Goal: Task Accomplishment & Management: Manage account settings

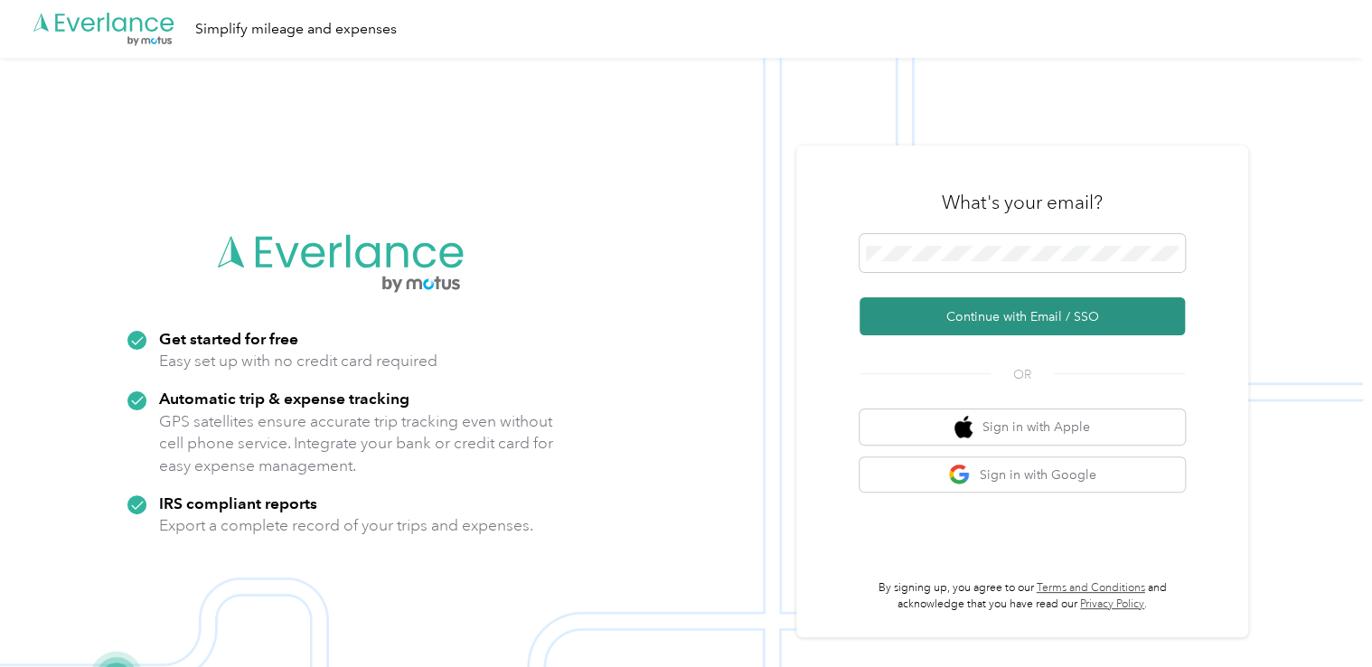
click at [962, 316] on button "Continue with Email / SSO" at bounding box center [1021, 316] width 325 height 38
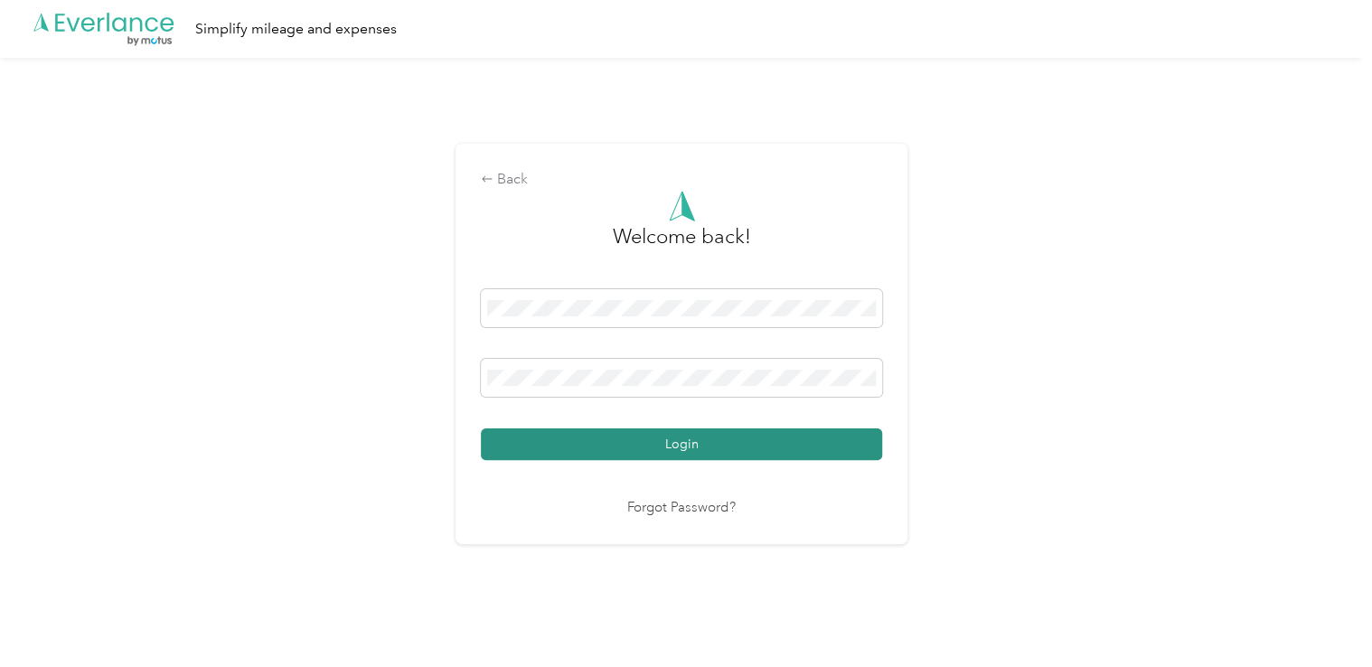
click at [706, 443] on button "Login" at bounding box center [681, 444] width 401 height 32
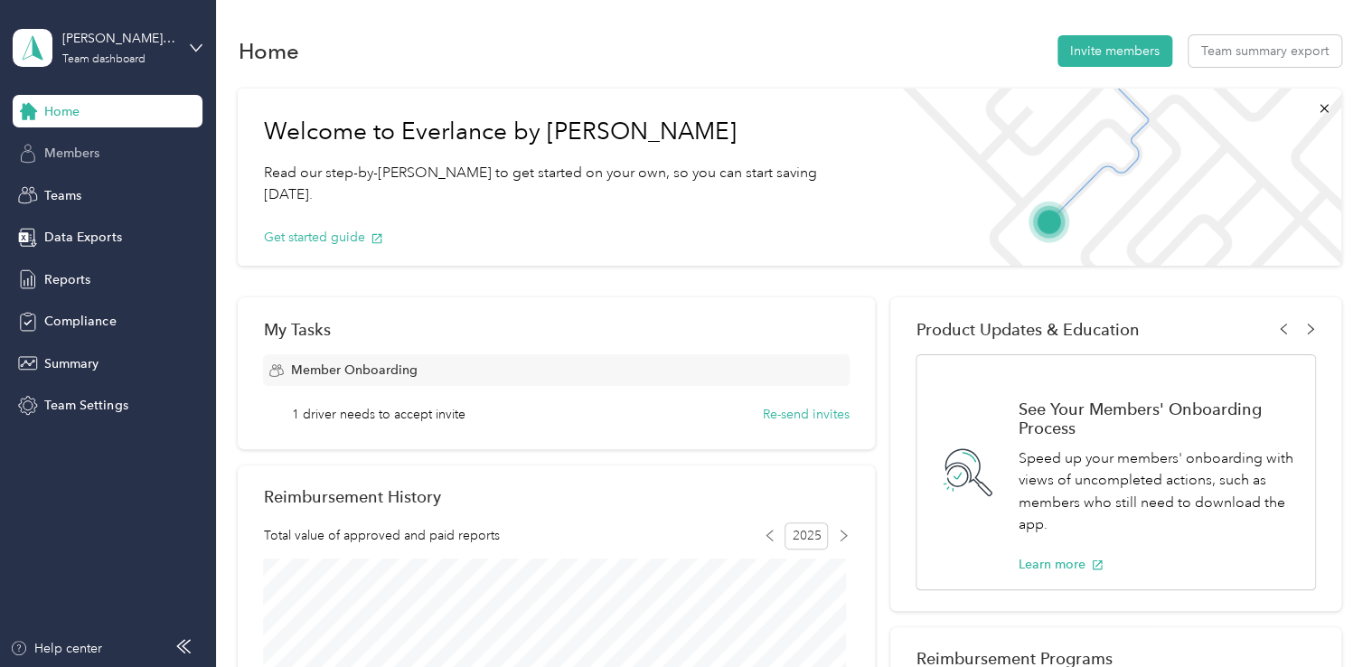
click at [82, 146] on span "Members" at bounding box center [71, 153] width 55 height 19
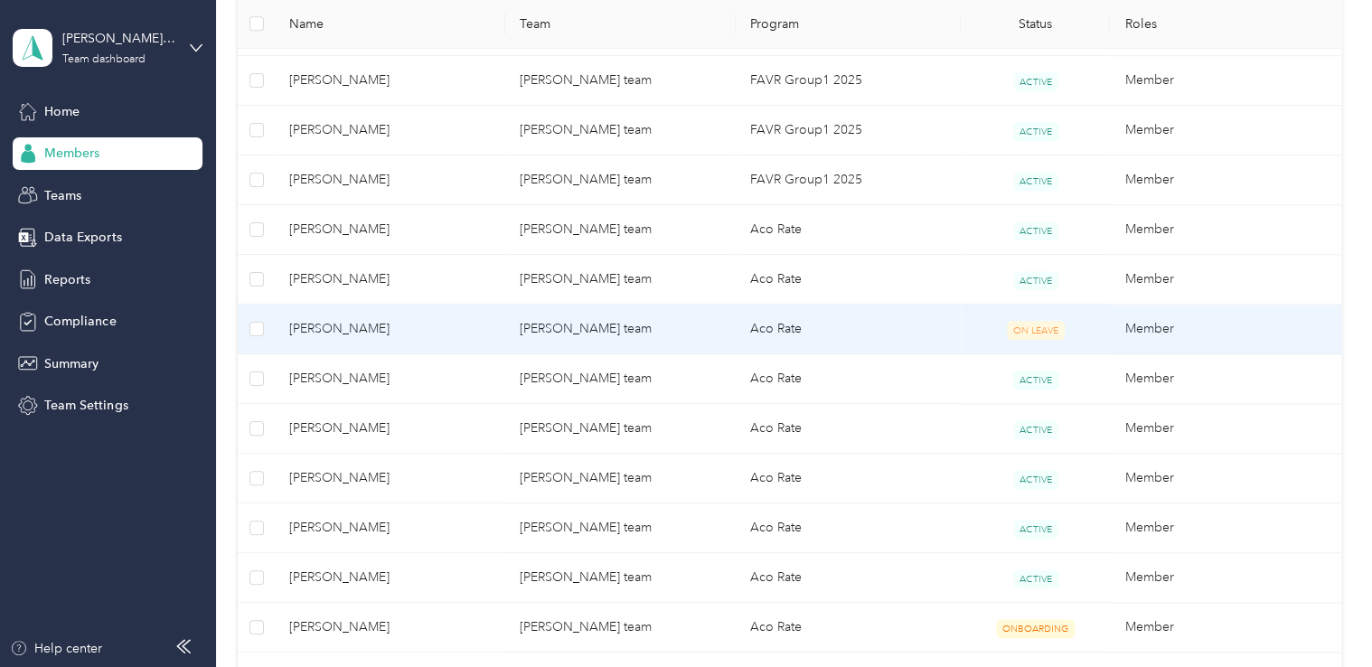
scroll to position [813, 0]
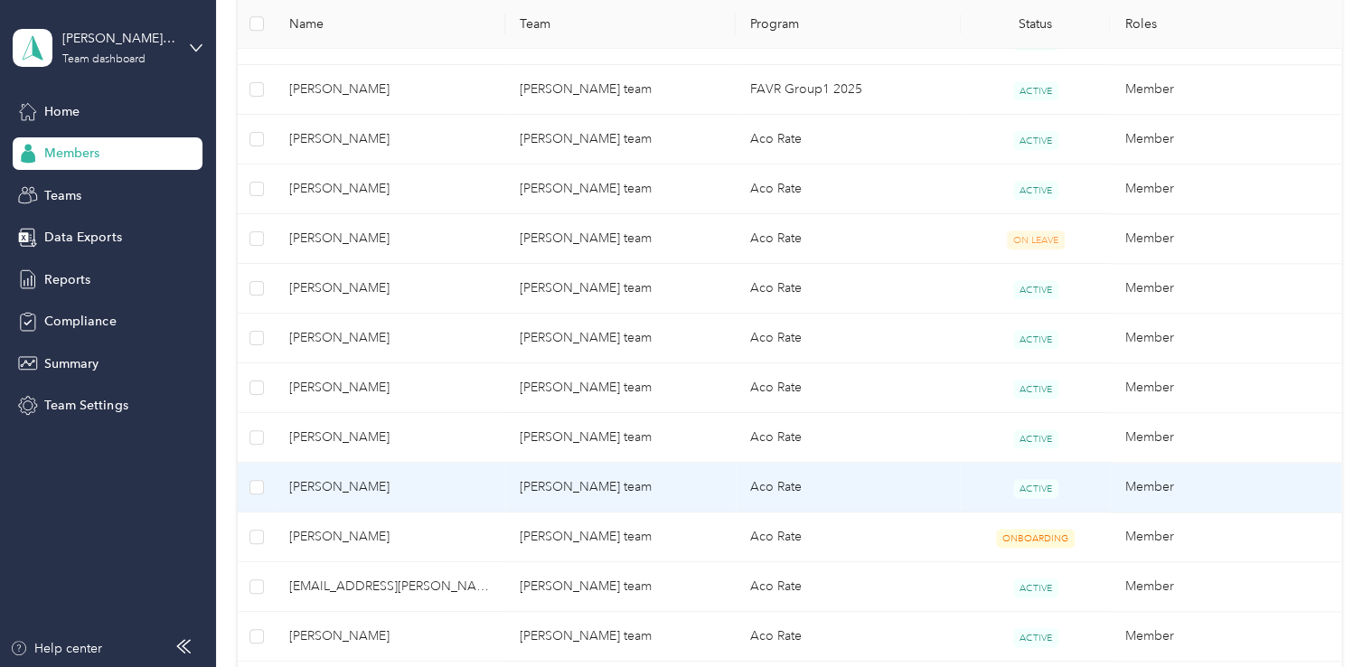
click at [306, 486] on span "[PERSON_NAME]" at bounding box center [390, 487] width 202 height 20
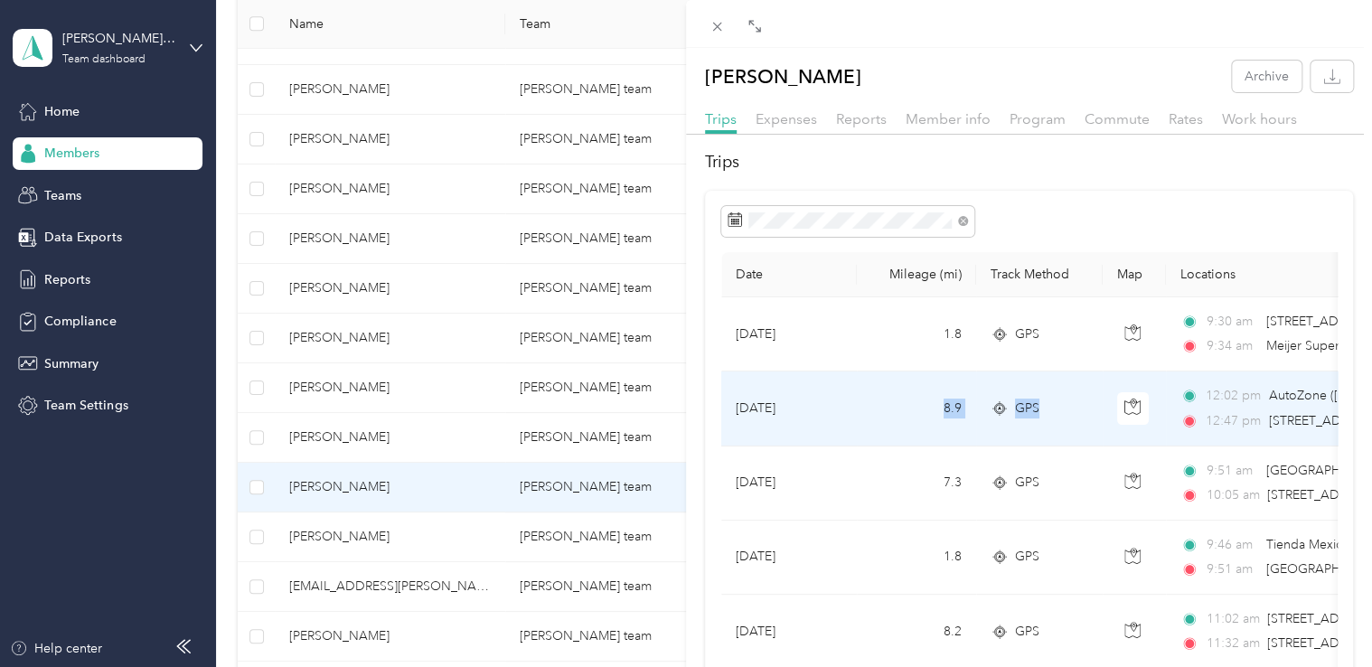
drag, startPoint x: 1061, startPoint y: 419, endPoint x: 894, endPoint y: 425, distance: 167.3
click at [894, 425] on tr "[DATE] 8.9 GPS 12:02 pm AutoZone ([STREET_ADDRESS]) 12:47 pm [STREET_ADDRESS] $…" at bounding box center [1341, 408] width 1240 height 74
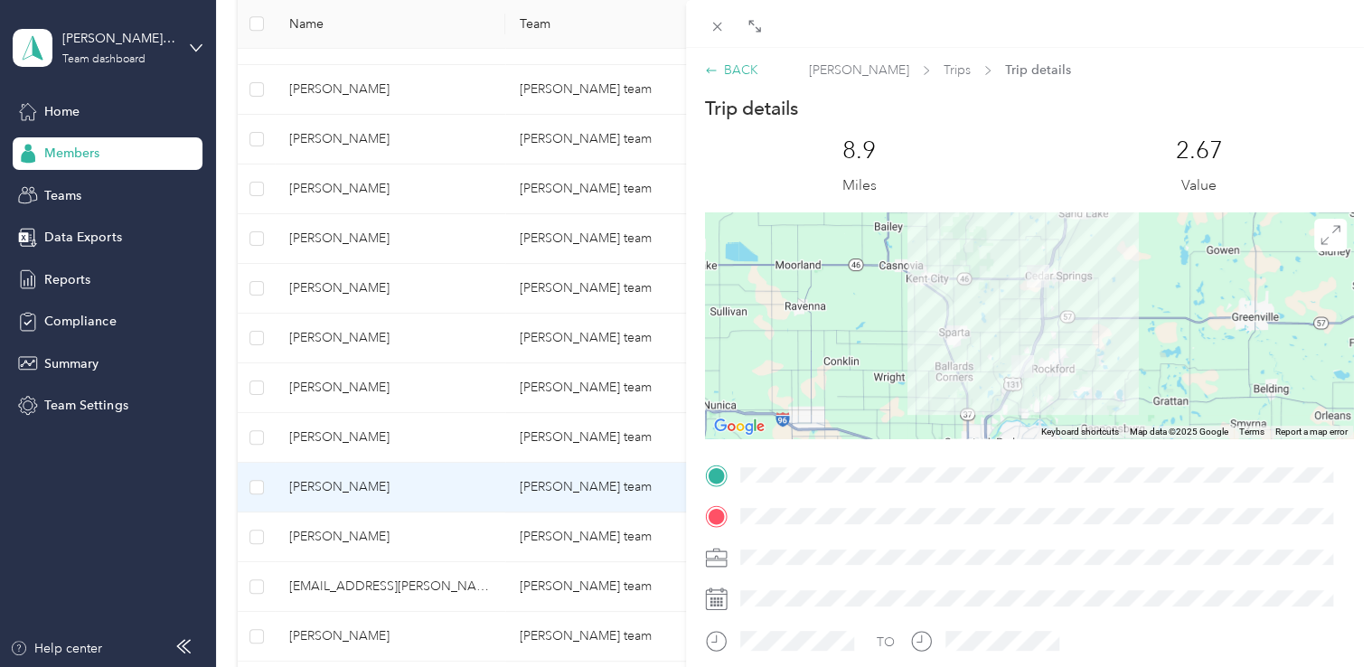
click at [720, 72] on div "BACK" at bounding box center [731, 70] width 53 height 19
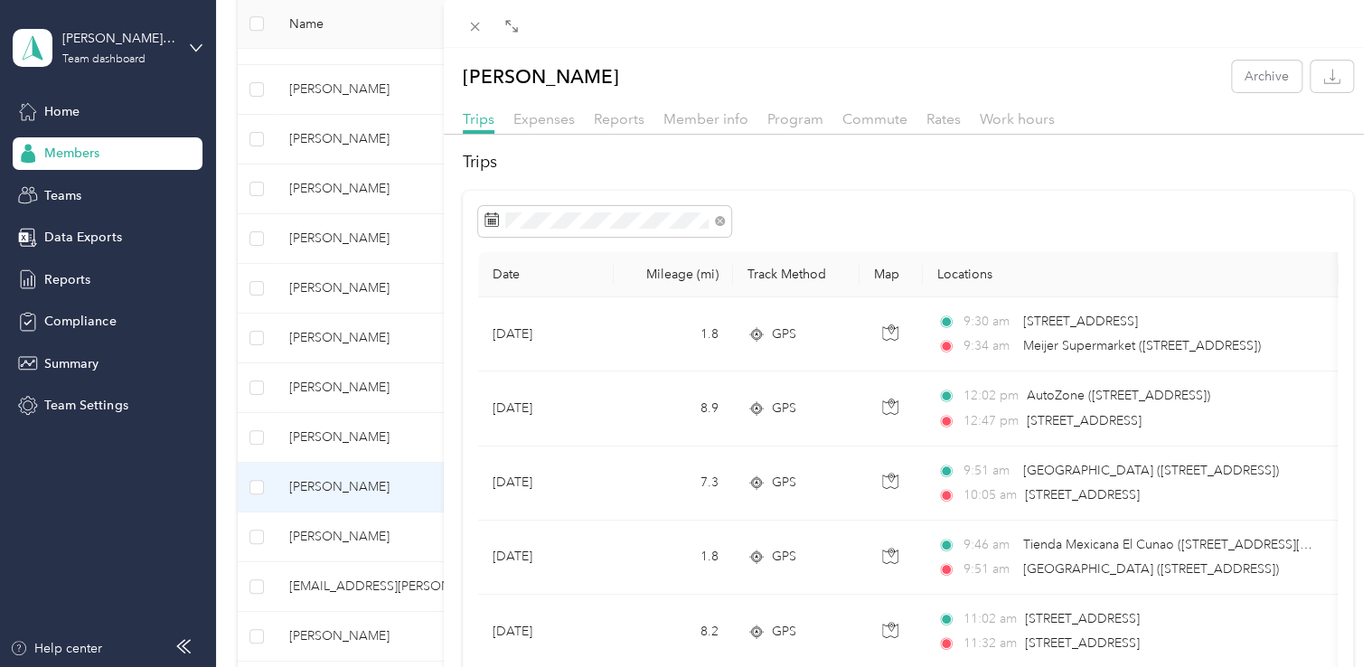
drag, startPoint x: 684, startPoint y: 11, endPoint x: 455, endPoint y: 45, distance: 232.1
click at [450, 47] on div at bounding box center [452, 333] width 13 height 667
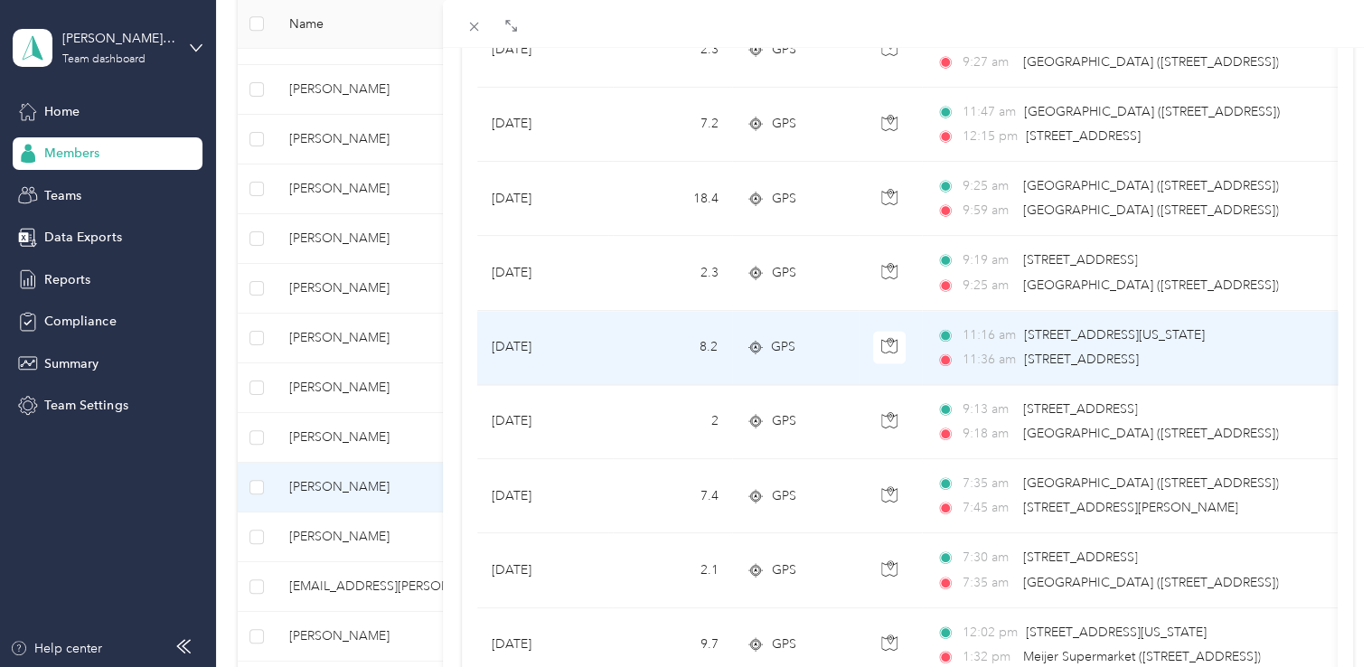
scroll to position [1356, 0]
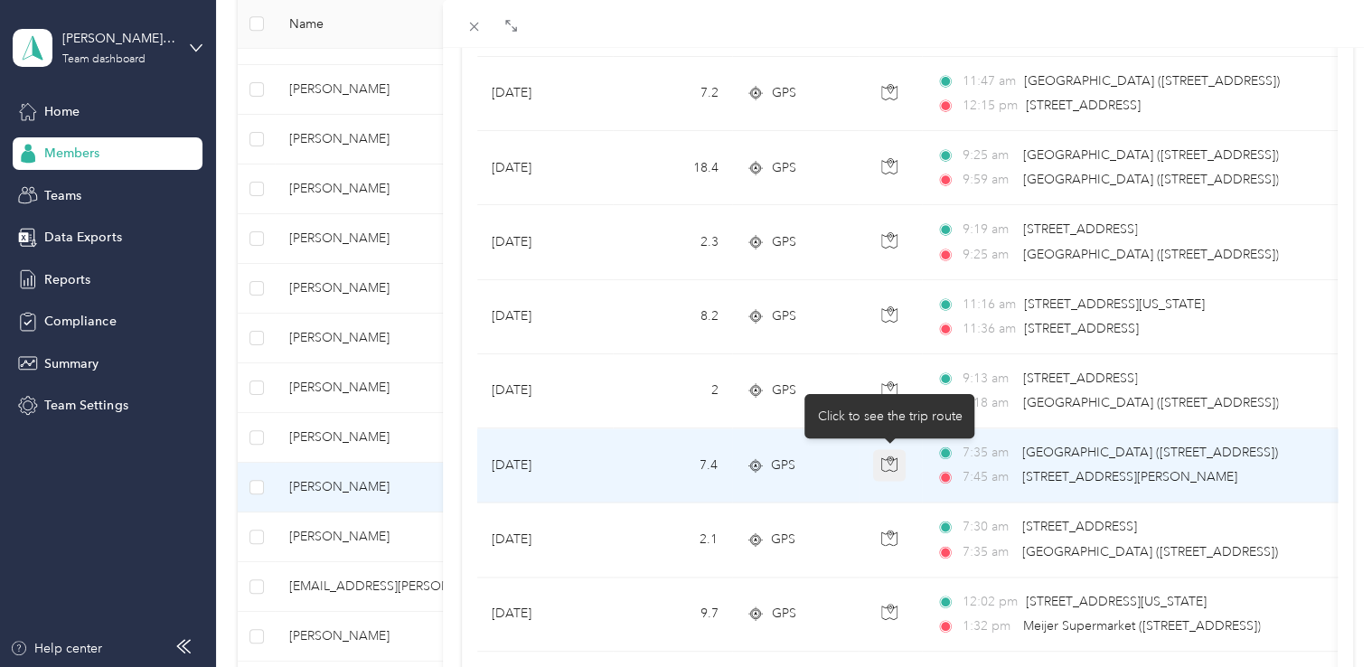
click at [882, 459] on icon "button" at bounding box center [889, 463] width 16 height 16
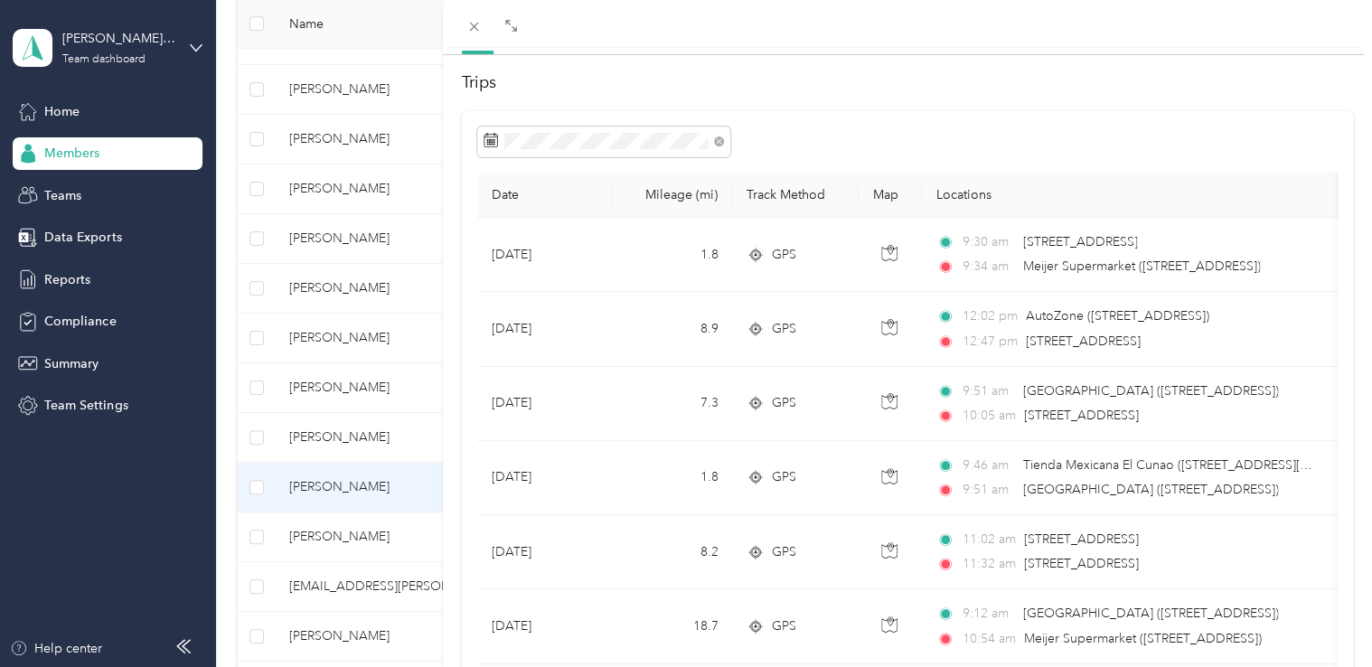
scroll to position [0, 0]
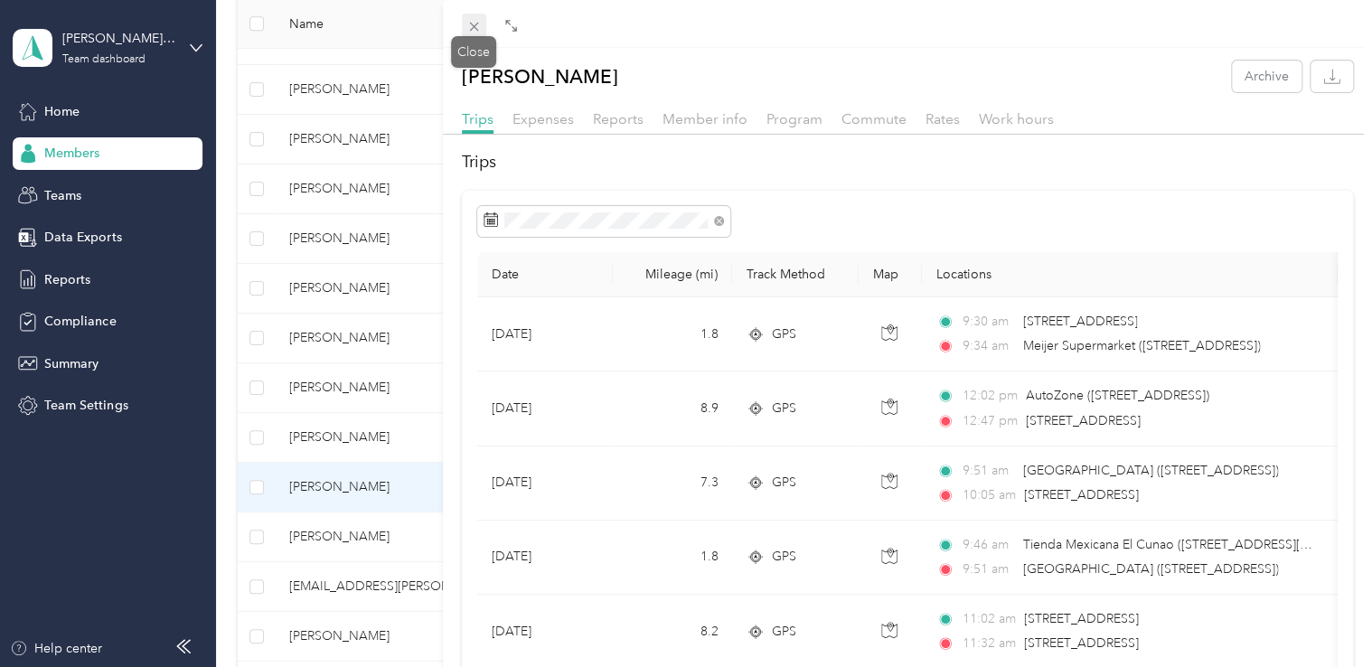
click at [476, 24] on icon at bounding box center [473, 26] width 15 height 15
